Goal: Use online tool/utility: Utilize a website feature to perform a specific function

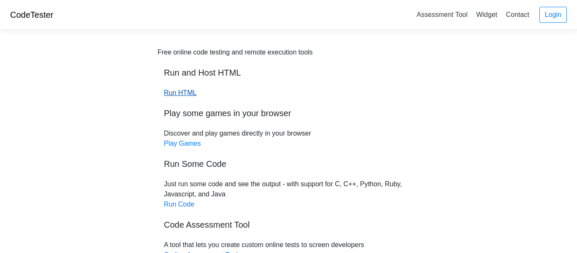
click at [180, 95] on link "Run HTML" at bounding box center [180, 92] width 33 height 7
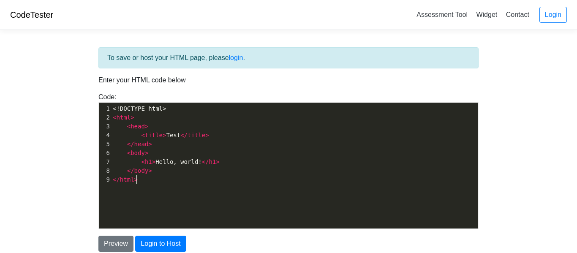
scroll to position [3, 0]
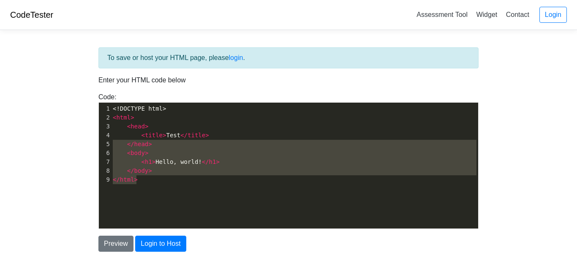
type textarea "<!DOCTYPE html> <html> <head> <title>Test</title> </head> <body> <h1>Hello, wor…"
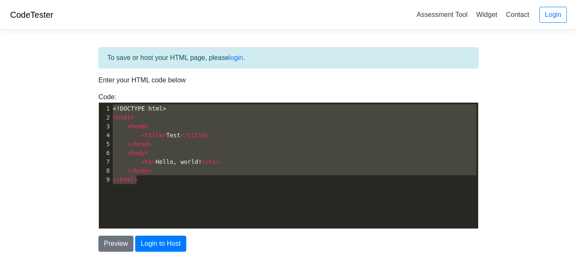
drag, startPoint x: 160, startPoint y: 192, endPoint x: 68, endPoint y: 24, distance: 191.6
click at [68, 24] on body "CodeTester Assessment Tool Widget Contact Login To save or host your HTML page,…" at bounding box center [288, 152] width 577 height 304
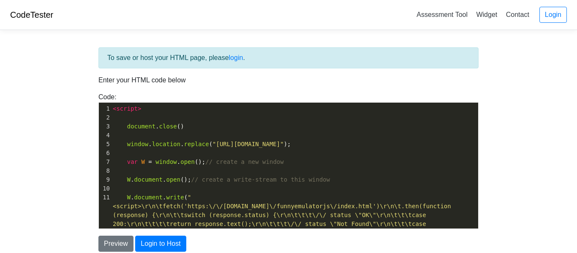
scroll to position [81, 0]
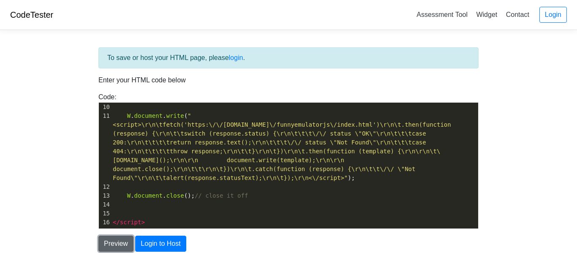
click at [126, 242] on button "Preview" at bounding box center [115, 244] width 35 height 16
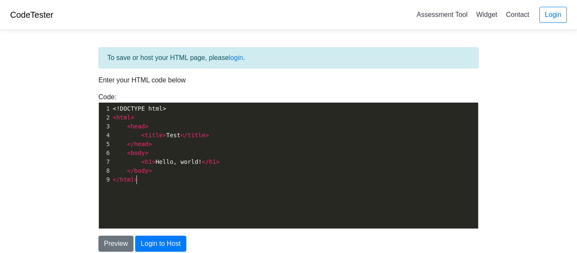
scroll to position [3, 0]
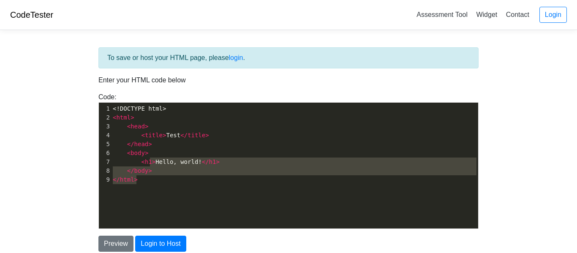
type textarea "<!DOCTYPE html> <html> <head> <title>Test</title> </head> <body> <h1>Hello, wor…"
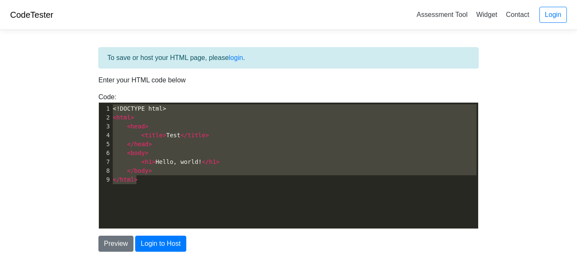
drag, startPoint x: 191, startPoint y: 194, endPoint x: 97, endPoint y: 98, distance: 134.6
click at [97, 98] on div "Code: <!DOCTYPE html> <html> <head> <title>Test</title> </head> <body> <h1>Hell…" at bounding box center [288, 160] width 393 height 137
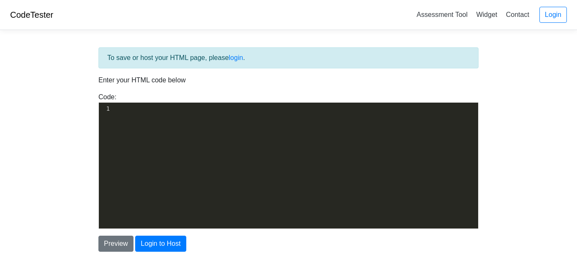
click at [214, 154] on div "​ x 1 ​" at bounding box center [295, 172] width 392 height 138
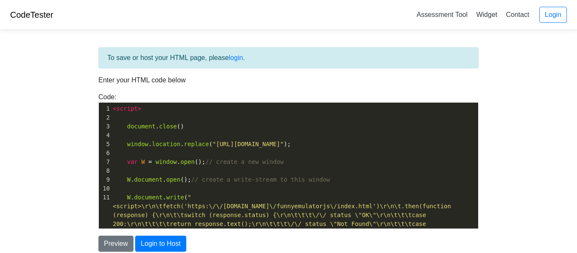
scroll to position [81, 0]
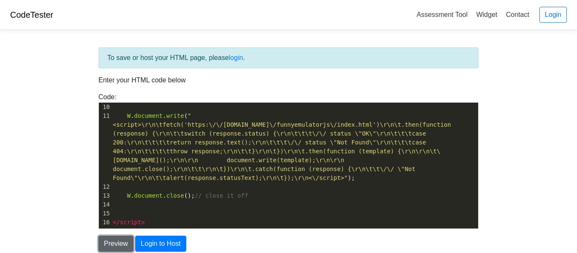
click at [125, 241] on button "Preview" at bounding box center [115, 244] width 35 height 16
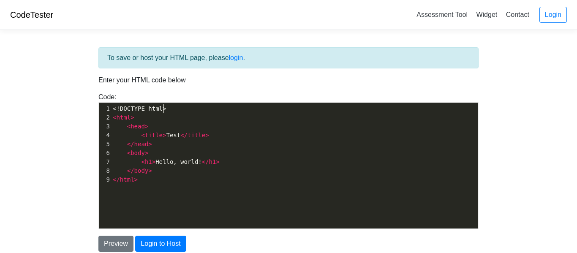
click at [171, 111] on pre "<!DOCTYPE html>" at bounding box center [294, 108] width 367 height 9
click at [162, 178] on pre "</ html >" at bounding box center [294, 179] width 367 height 9
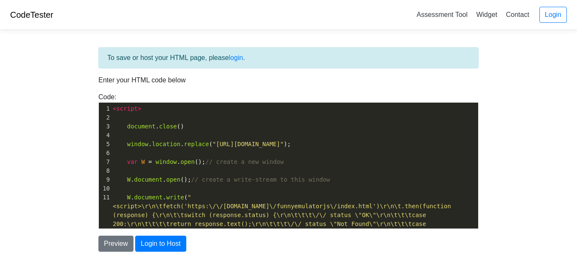
scroll to position [81, 0]
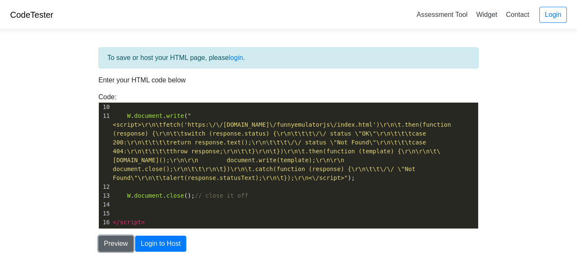
click at [111, 244] on button "Preview" at bounding box center [115, 244] width 35 height 16
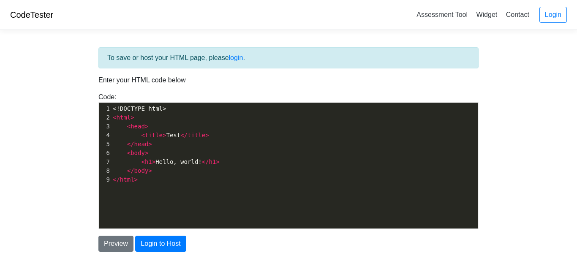
scroll to position [3, 0]
type textarea "<!DOCTYPE html> <html> <head> <title>Test</title> </head> <body> <h1>Hello, wor…"
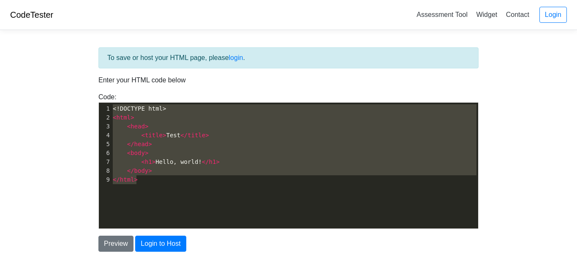
drag, startPoint x: 172, startPoint y: 185, endPoint x: 85, endPoint y: 95, distance: 124.8
click at [85, 95] on body "CodeTester Assessment Tool Widget Contact Login To save or host your HTML page,…" at bounding box center [288, 152] width 577 height 304
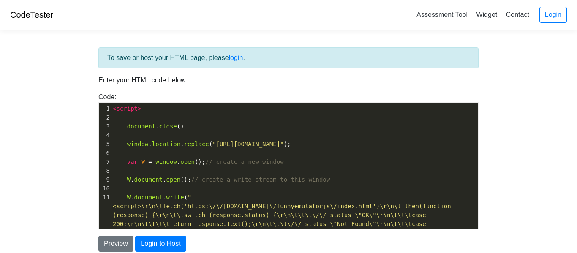
scroll to position [81, 0]
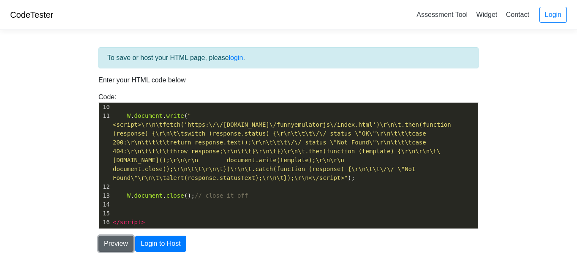
click at [106, 241] on button "Preview" at bounding box center [115, 244] width 35 height 16
